Goal: Task Accomplishment & Management: Complete application form

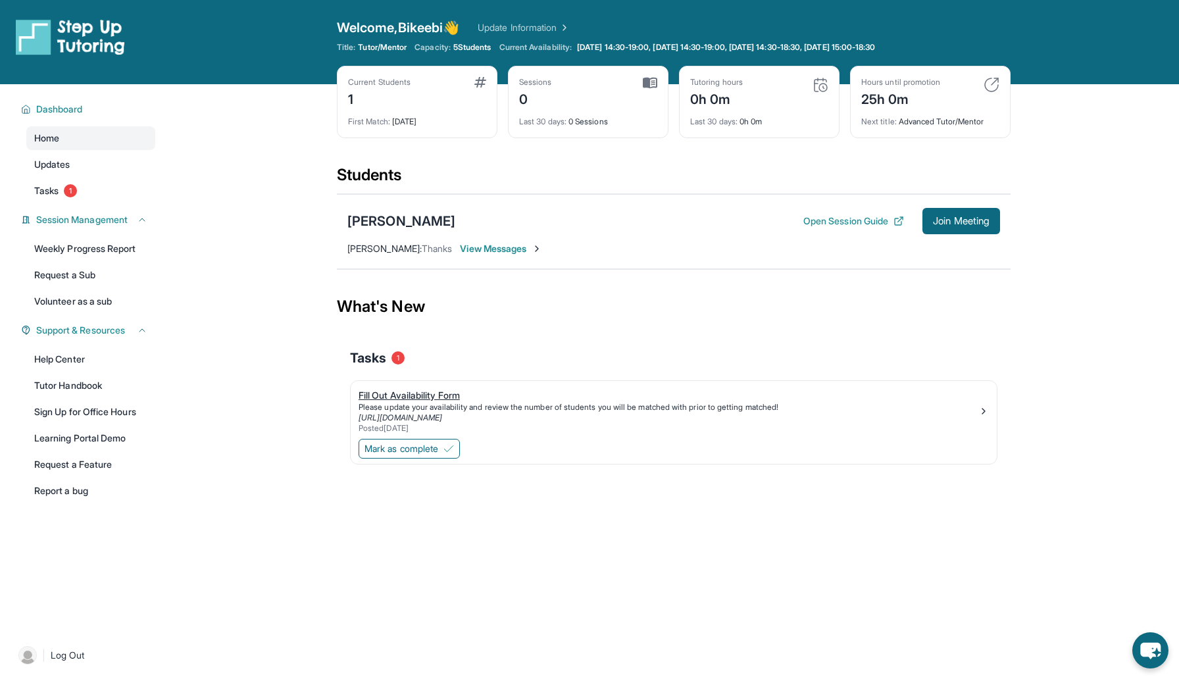
click at [445, 390] on div "Fill Out Availability Form" at bounding box center [669, 395] width 620 height 13
click at [450, 453] on img at bounding box center [448, 448] width 11 height 11
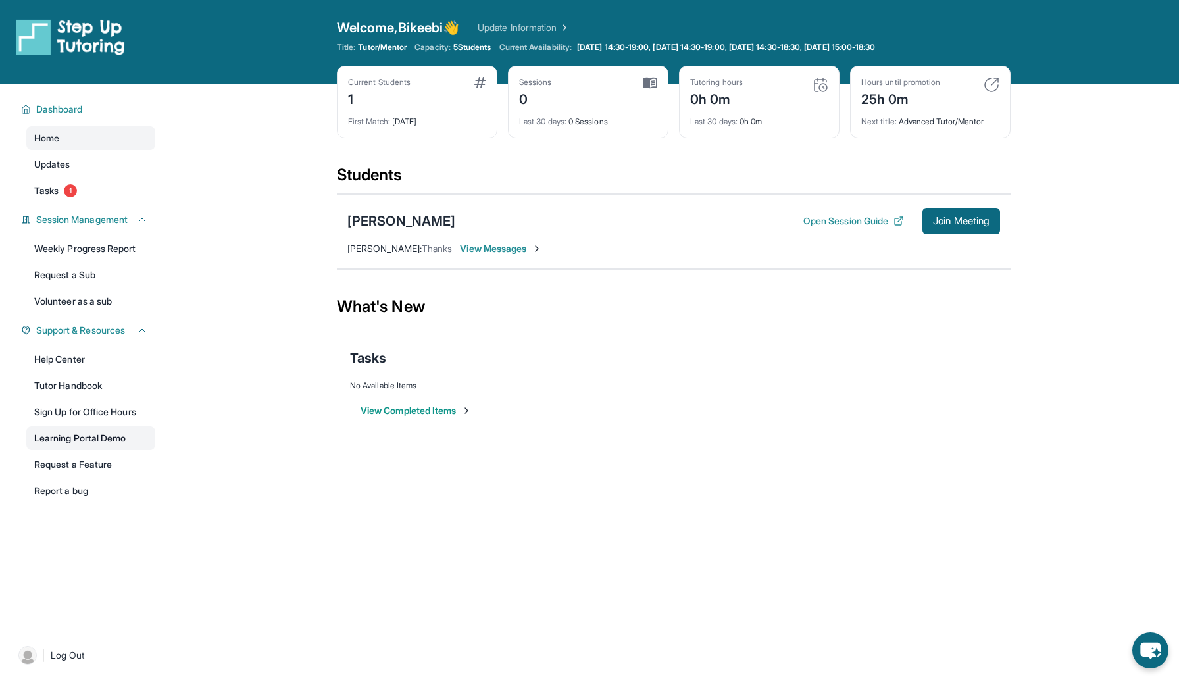
click at [116, 440] on link "Learning Portal Demo" at bounding box center [90, 438] width 129 height 24
click at [815, 218] on button "Open Session Guide" at bounding box center [853, 220] width 101 height 13
click at [47, 184] on span "Tasks" at bounding box center [46, 190] width 24 height 13
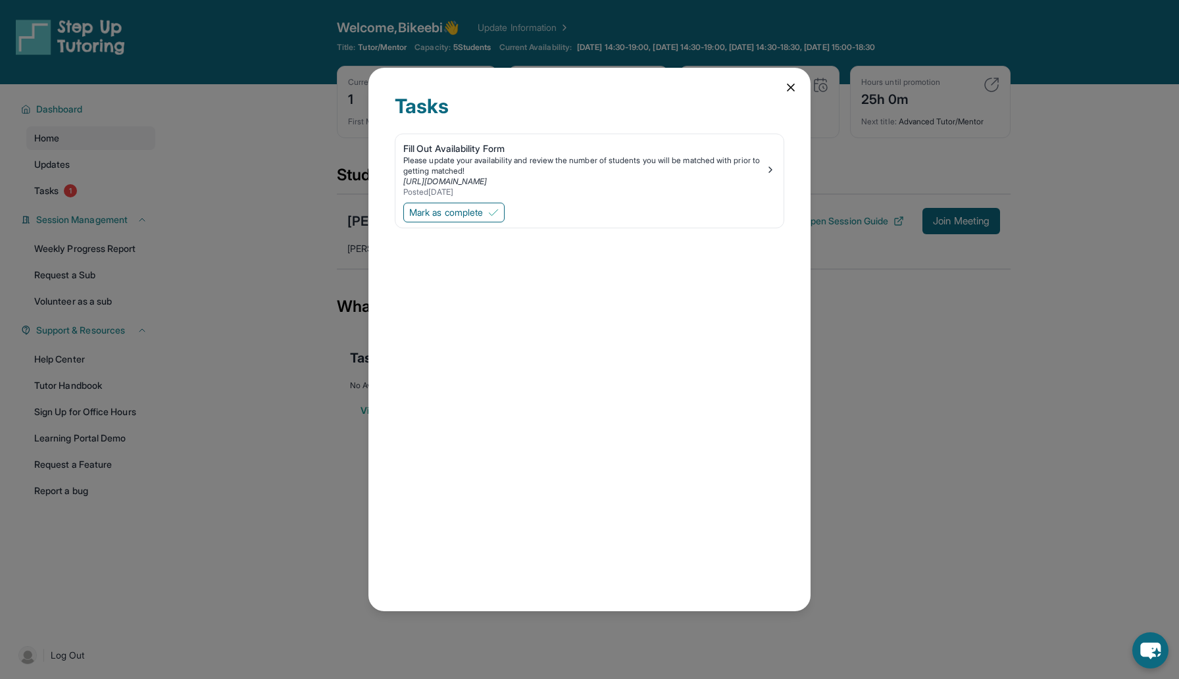
click at [794, 80] on div "Tasks Fill Out Availability Form Please update your availability and review the…" at bounding box center [589, 339] width 442 height 543
click at [792, 86] on icon at bounding box center [790, 87] width 13 height 13
